Goal: Check status: Check status

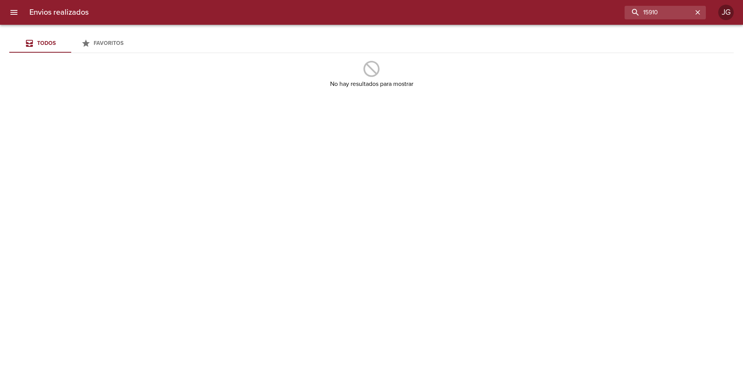
drag, startPoint x: 631, startPoint y: 11, endPoint x: 578, endPoint y: 3, distance: 53.6
click at [578, 3] on div "Envios realizados 15910 JG" at bounding box center [371, 12] width 743 height 25
type input "14502"
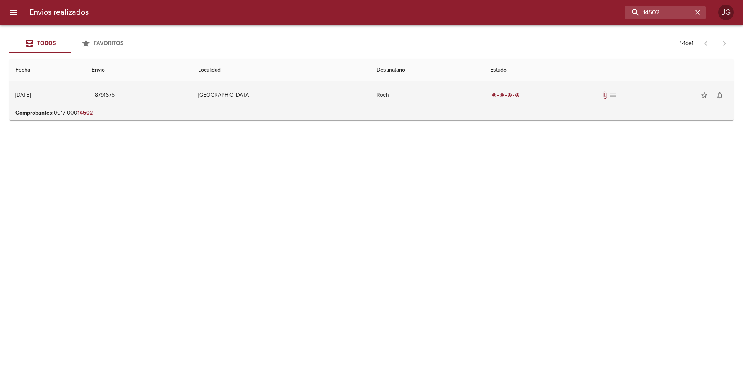
click at [310, 103] on td "[GEOGRAPHIC_DATA]" at bounding box center [281, 95] width 178 height 28
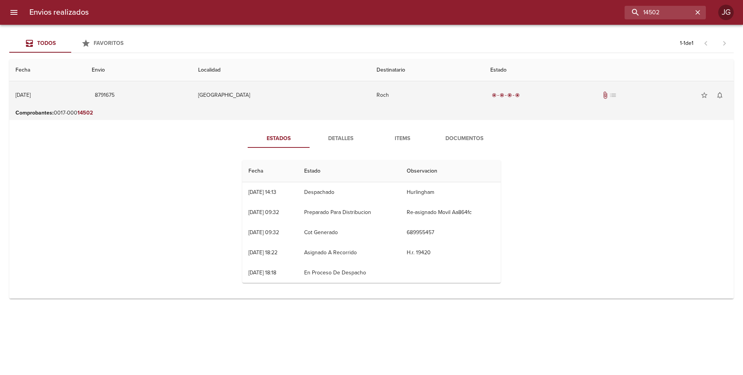
click at [582, 96] on div "radio_button_checked radio_button_checked radio_button_checked radio_button_che…" at bounding box center [608, 94] width 237 height 15
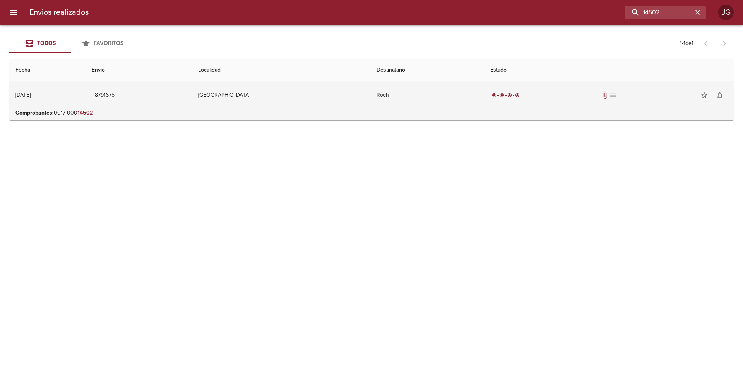
click at [425, 109] on td "Roch" at bounding box center [427, 95] width 114 height 28
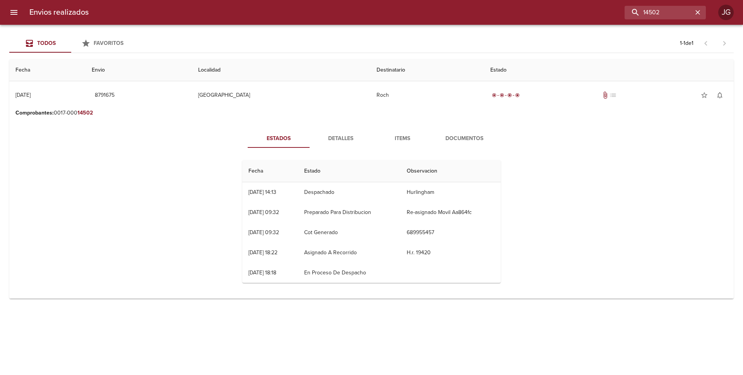
click at [449, 137] on span "Documentos" at bounding box center [464, 139] width 53 height 10
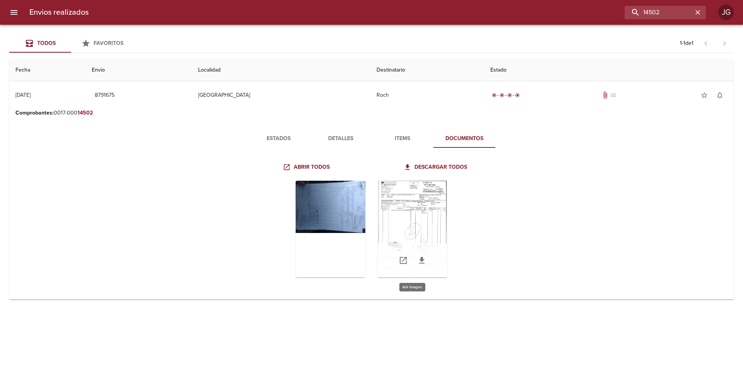
click at [406, 216] on div "Tabla de envíos del cliente" at bounding box center [413, 229] width 70 height 97
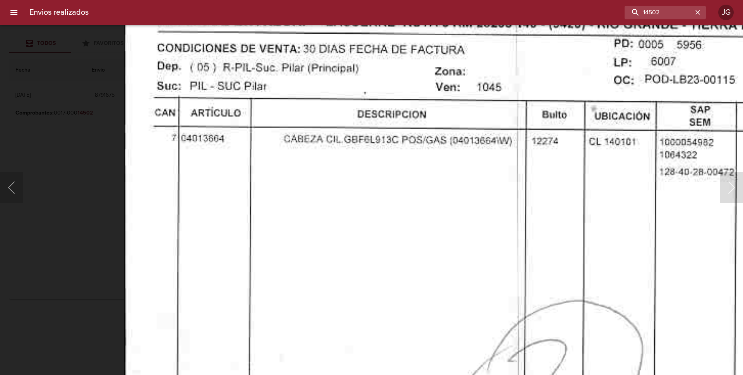
click at [288, 220] on img "Lightbox" at bounding box center [546, 372] width 845 height 1201
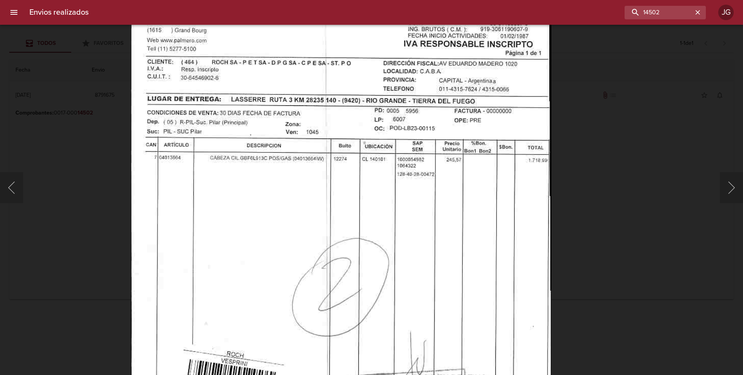
click at [288, 185] on img "Lightbox" at bounding box center [341, 274] width 421 height 598
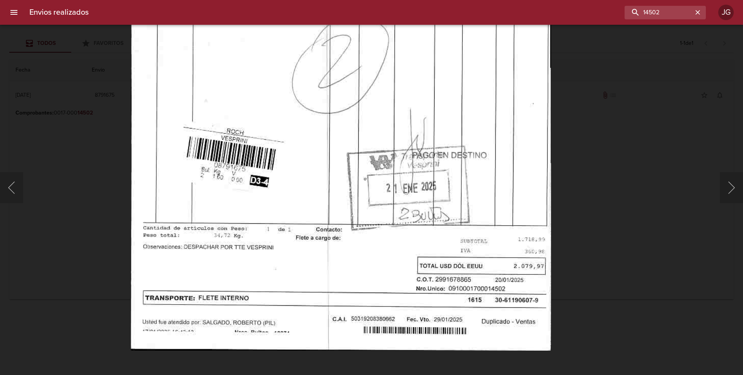
click at [288, 142] on img "Lightbox" at bounding box center [341, 52] width 421 height 598
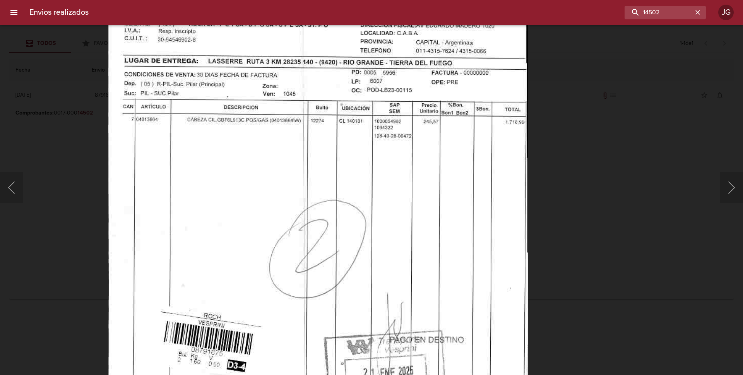
click at [340, 362] on img "Lightbox" at bounding box center [318, 236] width 421 height 598
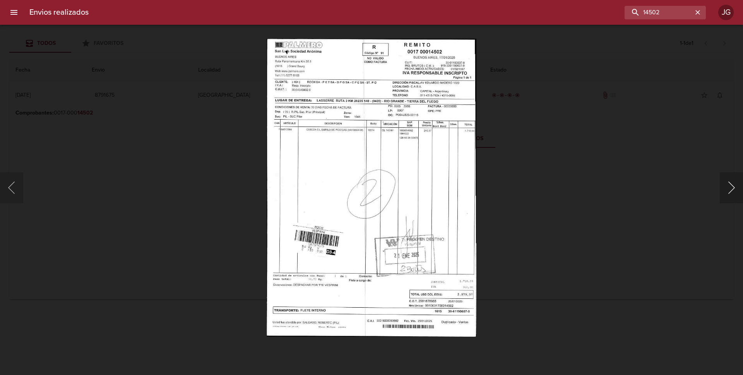
click at [727, 191] on button "Siguiente" at bounding box center [731, 187] width 23 height 31
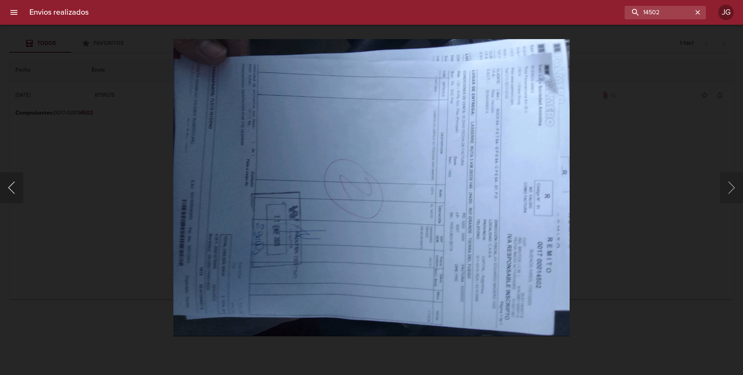
click at [17, 189] on button "Anterior" at bounding box center [11, 187] width 23 height 31
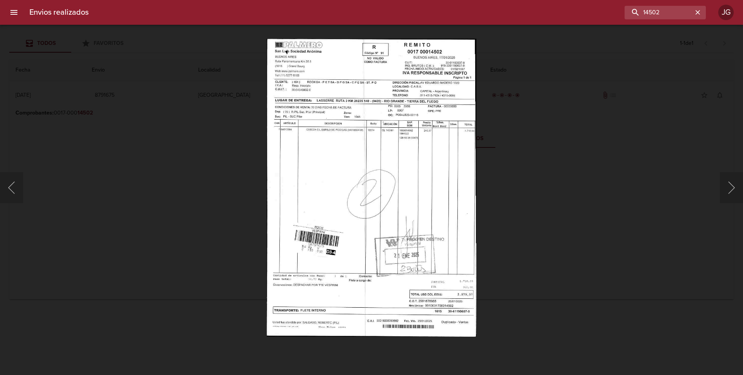
click at [377, 176] on img "Lightbox" at bounding box center [371, 188] width 209 height 298
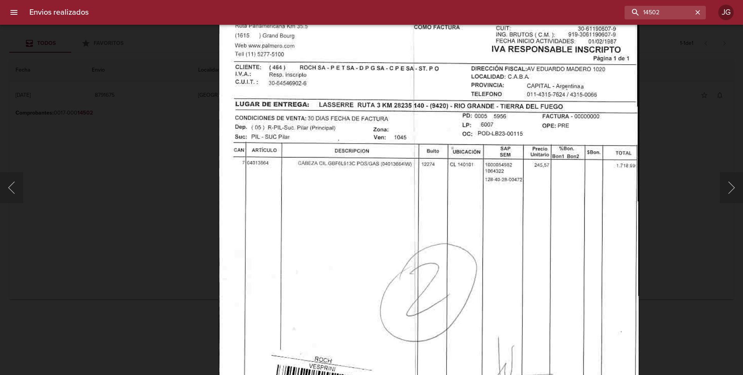
click at [335, 211] on img "Lightbox" at bounding box center [429, 280] width 421 height 598
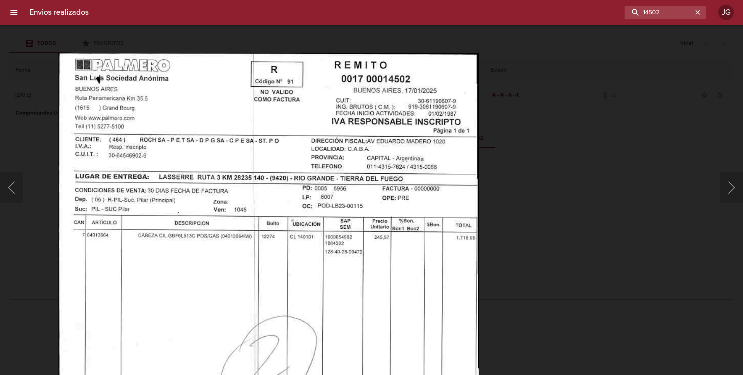
click at [332, 254] on img "Lightbox" at bounding box center [268, 352] width 421 height 598
